Goal: Task Accomplishment & Management: Manage account settings

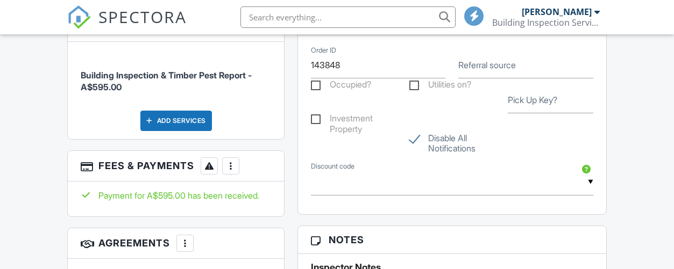
click at [234, 171] on div at bounding box center [230, 166] width 11 height 11
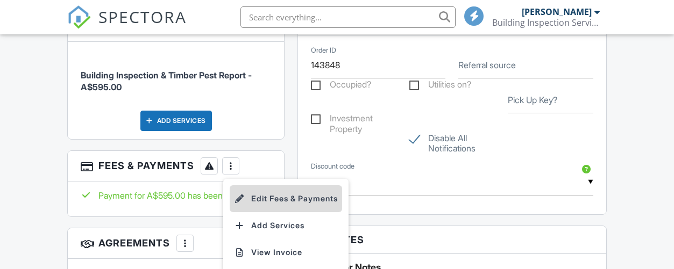
click at [276, 206] on li "Edit Fees & Payments" at bounding box center [286, 198] width 112 height 27
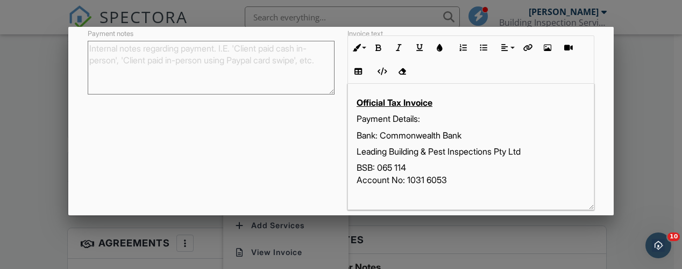
drag, startPoint x: 584, startPoint y: 160, endPoint x: 571, endPoint y: 206, distance: 47.9
click at [571, 206] on div "Official Tax Invoice Payment Details: Bank: Commonwealth Bank Leading Building …" at bounding box center [470, 147] width 247 height 126
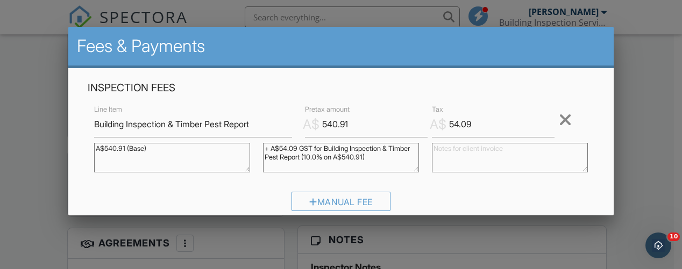
click at [625, 119] on div at bounding box center [341, 114] width 682 height 337
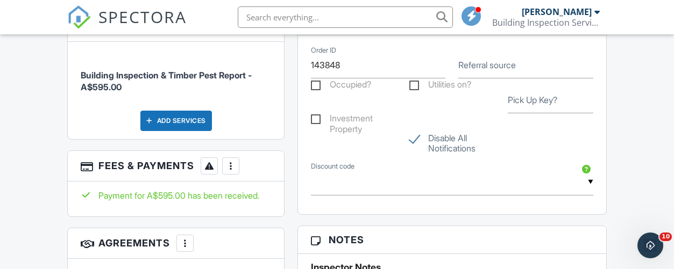
click at [235, 171] on div at bounding box center [230, 166] width 11 height 11
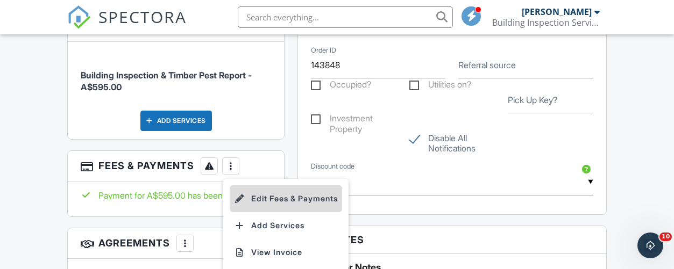
click at [265, 208] on li "Edit Fees & Payments" at bounding box center [286, 198] width 112 height 27
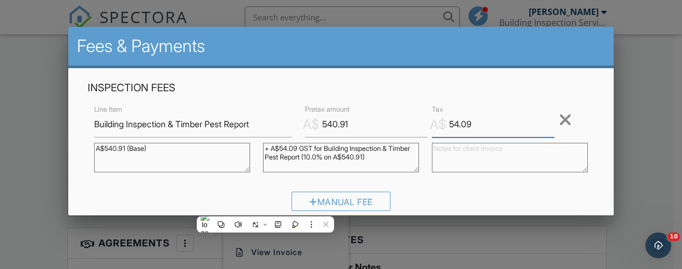
drag, startPoint x: 464, startPoint y: 122, endPoint x: 441, endPoint y: 120, distance: 22.6
click at [441, 120] on input "54.09" at bounding box center [493, 124] width 123 height 26
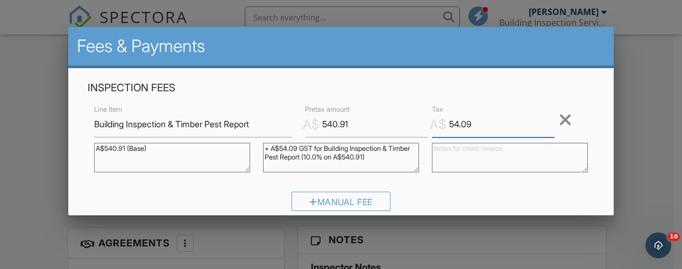
click at [453, 126] on input "54.09" at bounding box center [493, 124] width 123 height 26
drag, startPoint x: 475, startPoint y: 123, endPoint x: 440, endPoint y: 126, distance: 35.6
click at [440, 126] on div "A$ Tax 54.09" at bounding box center [488, 124] width 127 height 26
drag, startPoint x: 446, startPoint y: 126, endPoint x: 383, endPoint y: 47, distance: 101.7
click at [383, 47] on h2 "Fees & Payments" at bounding box center [341, 46] width 528 height 22
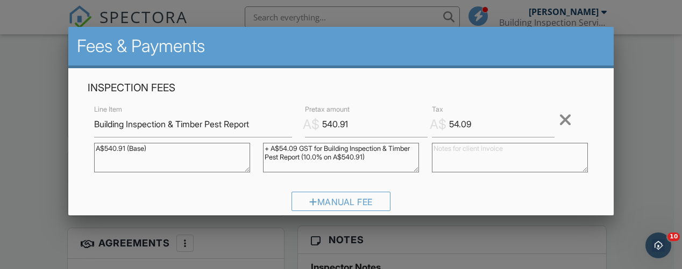
click at [656, 124] on div at bounding box center [341, 114] width 682 height 337
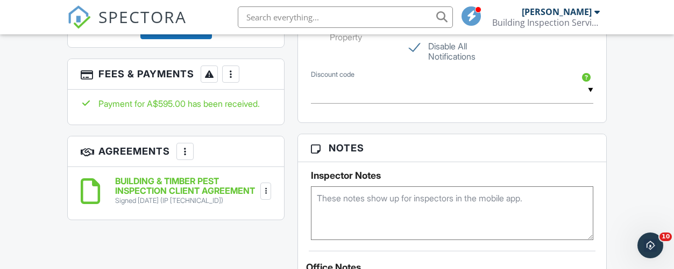
scroll to position [820, 0]
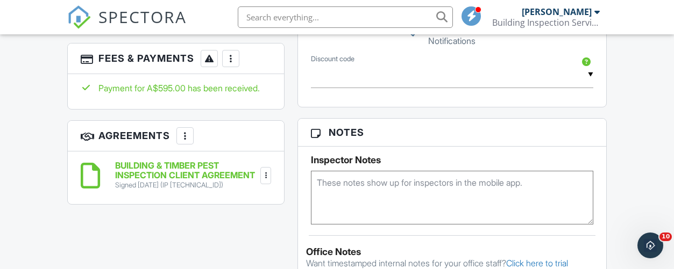
click at [231, 64] on div at bounding box center [230, 58] width 11 height 11
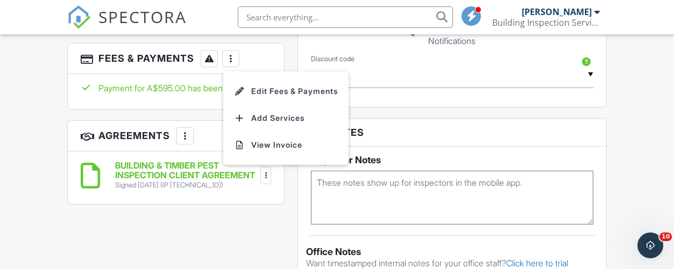
scroll to position [712, 0]
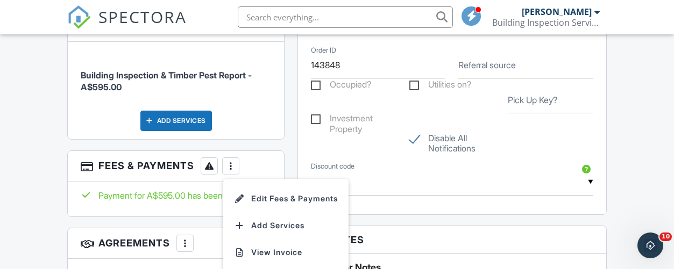
click at [169, 100] on li "Building Inspection & Timber Pest Report - A$595.00" at bounding box center [176, 76] width 190 height 52
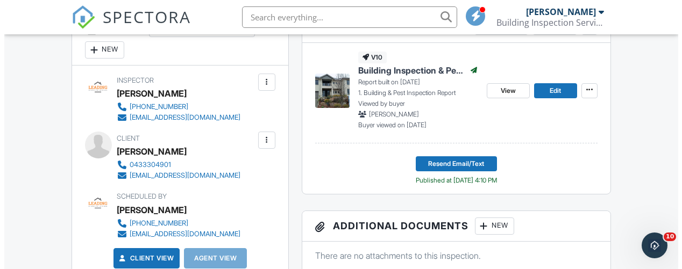
scroll to position [430, 0]
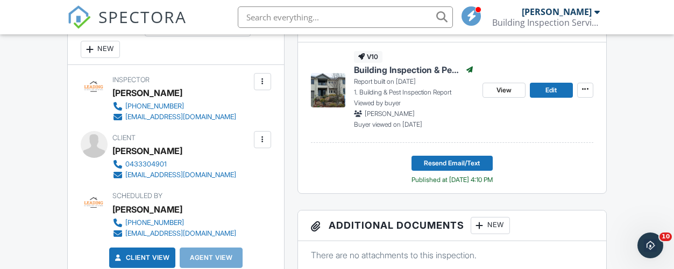
click at [263, 145] on div at bounding box center [262, 139] width 11 height 11
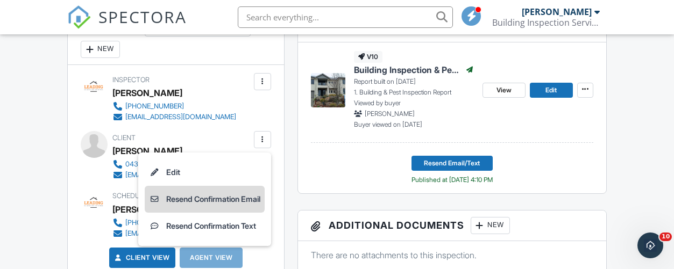
click at [194, 208] on li "Resend Confirmation Email" at bounding box center [205, 199] width 120 height 27
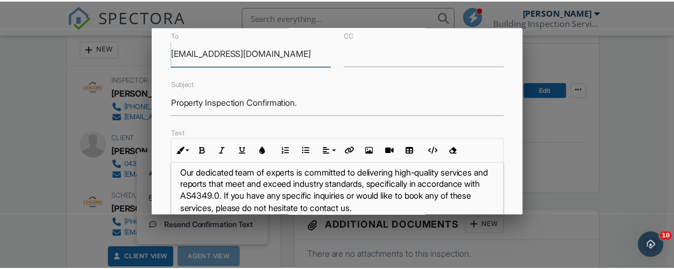
scroll to position [0, 0]
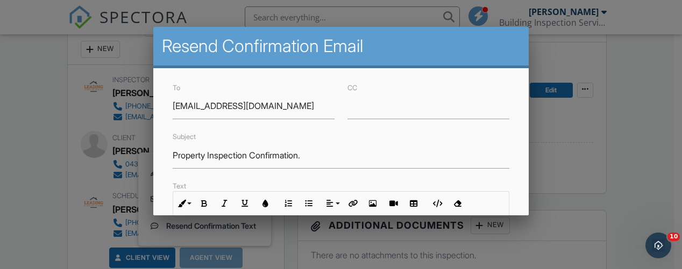
click at [592, 65] on div at bounding box center [341, 114] width 682 height 337
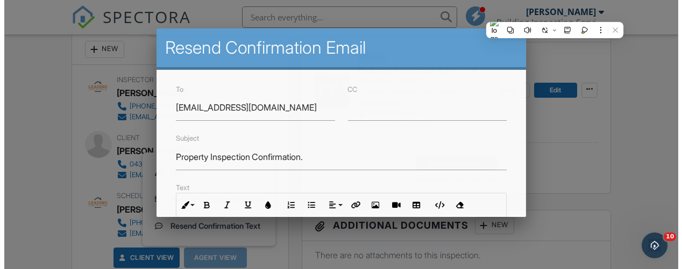
scroll to position [1162, 0]
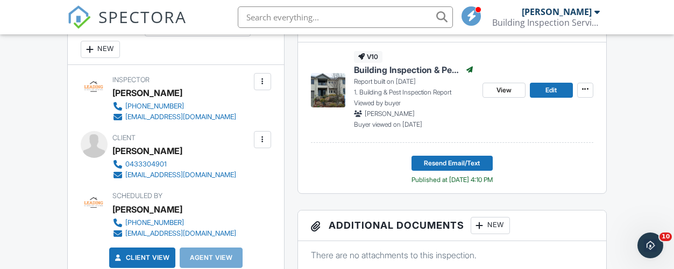
click at [263, 145] on div at bounding box center [262, 139] width 11 height 11
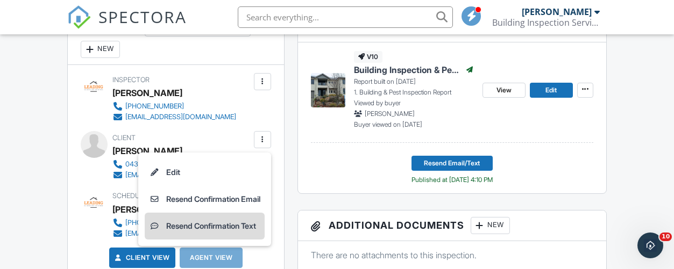
click at [212, 238] on li "Resend Confirmation Text" at bounding box center [205, 226] width 120 height 27
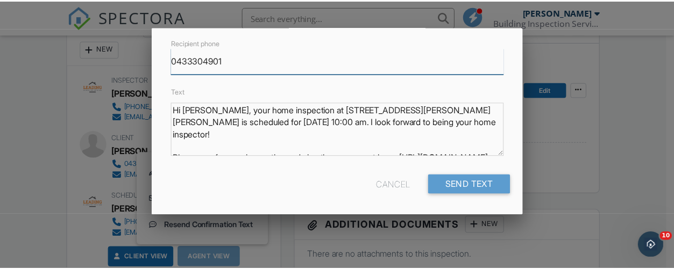
scroll to position [22, 0]
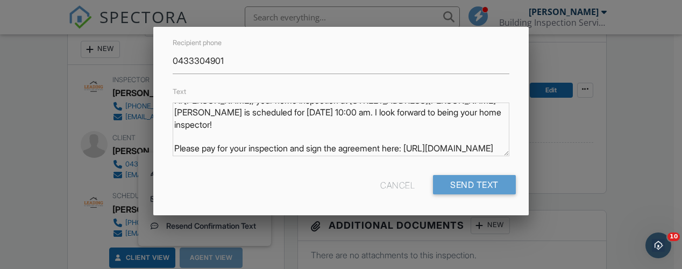
click at [635, 106] on div at bounding box center [341, 114] width 682 height 337
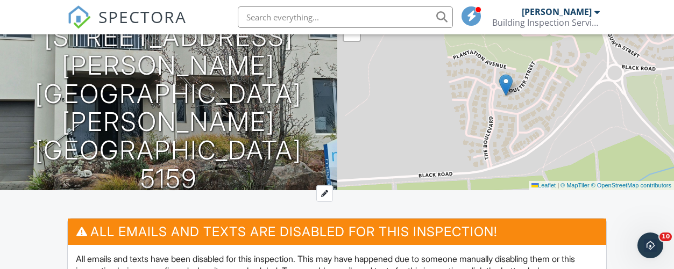
scroll to position [0, 0]
